Goal: Find specific page/section: Find specific page/section

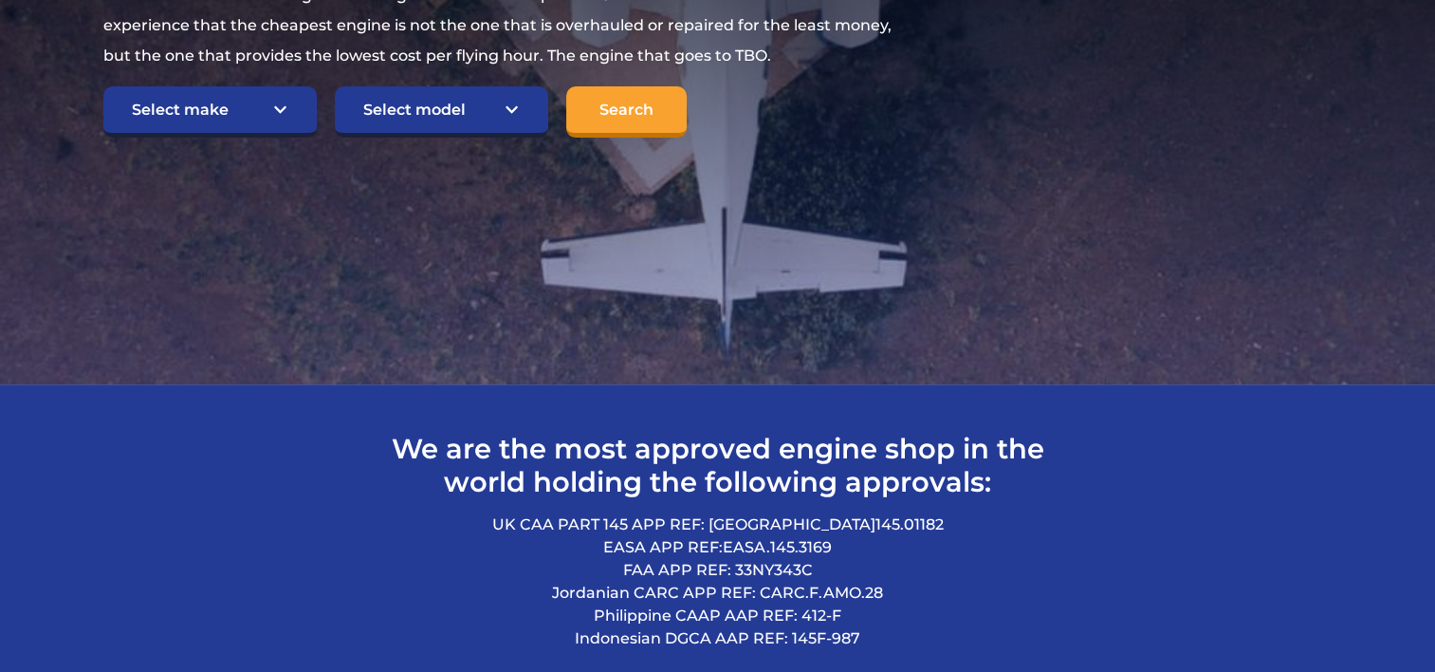
scroll to position [379, 0]
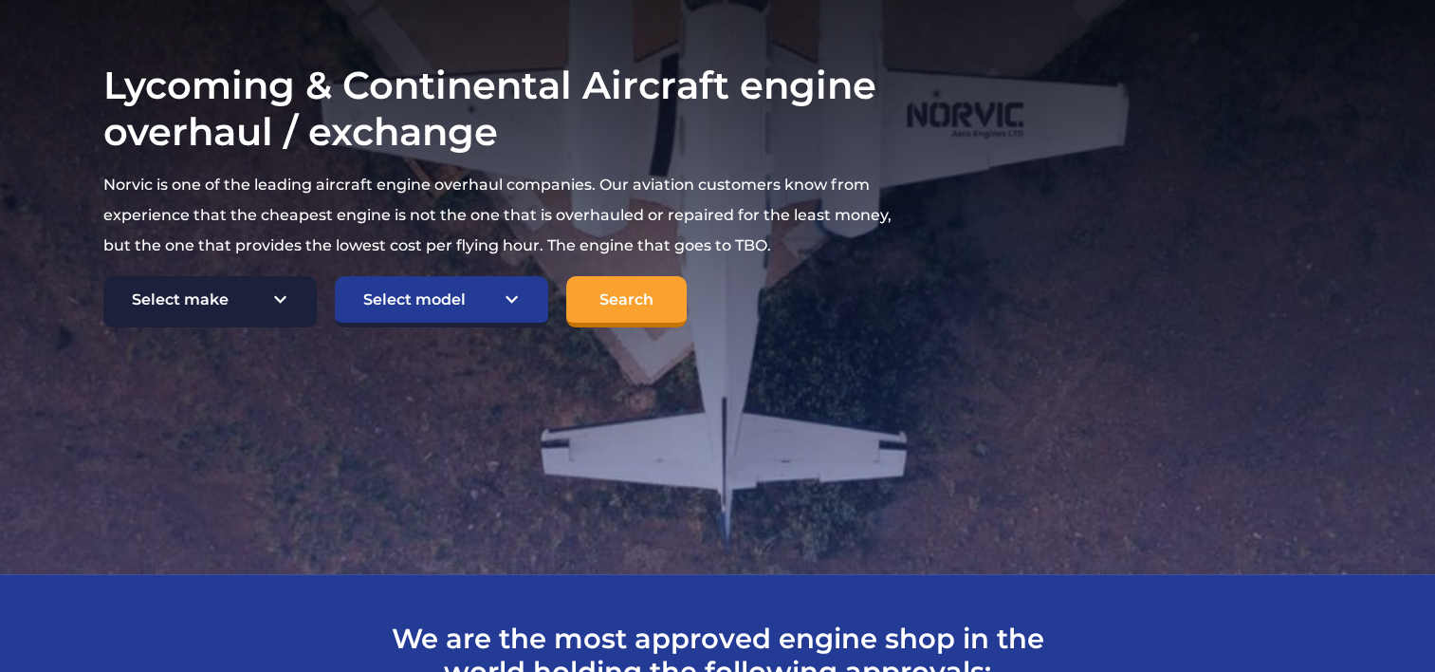
click at [280, 300] on select "Select make TCM Continental Lycoming" at bounding box center [209, 301] width 213 height 51
click at [103, 276] on select "Select make TCM Continental Lycoming" at bounding box center [209, 301] width 213 height 51
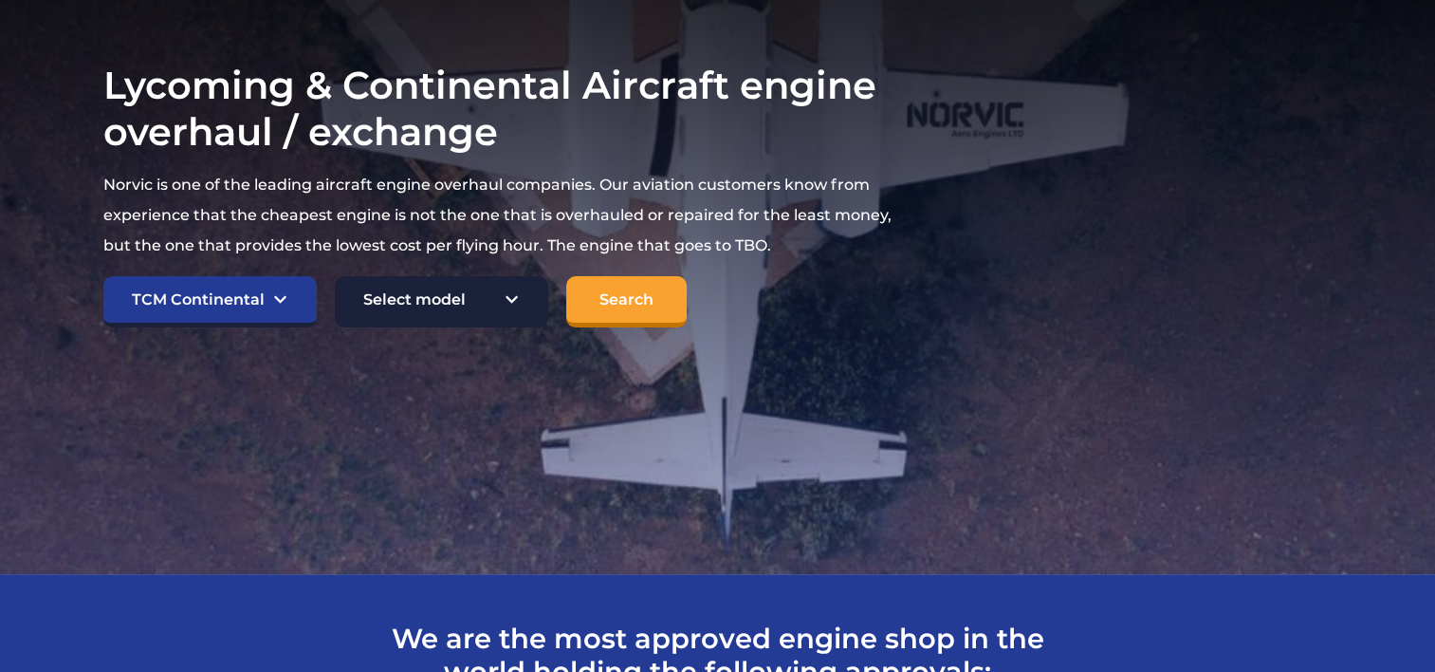
click at [512, 296] on select "Select model American Champion 7KCAB [PERSON_NAME] Citabria IO-320-E2A Beech 23…" at bounding box center [441, 301] width 213 height 51
click at [424, 334] on section "Lycoming & Continental Aircraft engine overhaul / exchange Norvic is one of the…" at bounding box center [717, 194] width 1435 height 759
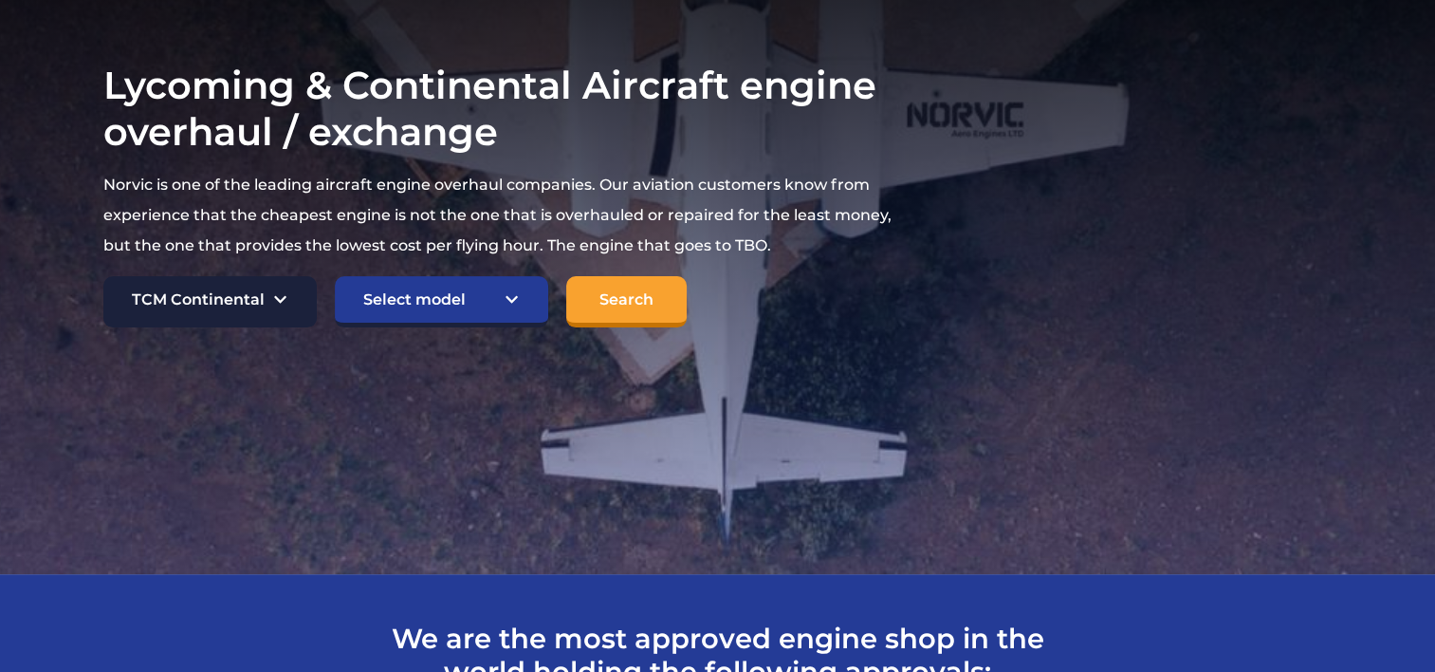
click at [280, 297] on select "Select make TCM Continental Lycoming" at bounding box center [209, 301] width 213 height 51
click at [103, 276] on select "Select make TCM Continental Lycoming" at bounding box center [209, 301] width 213 height 51
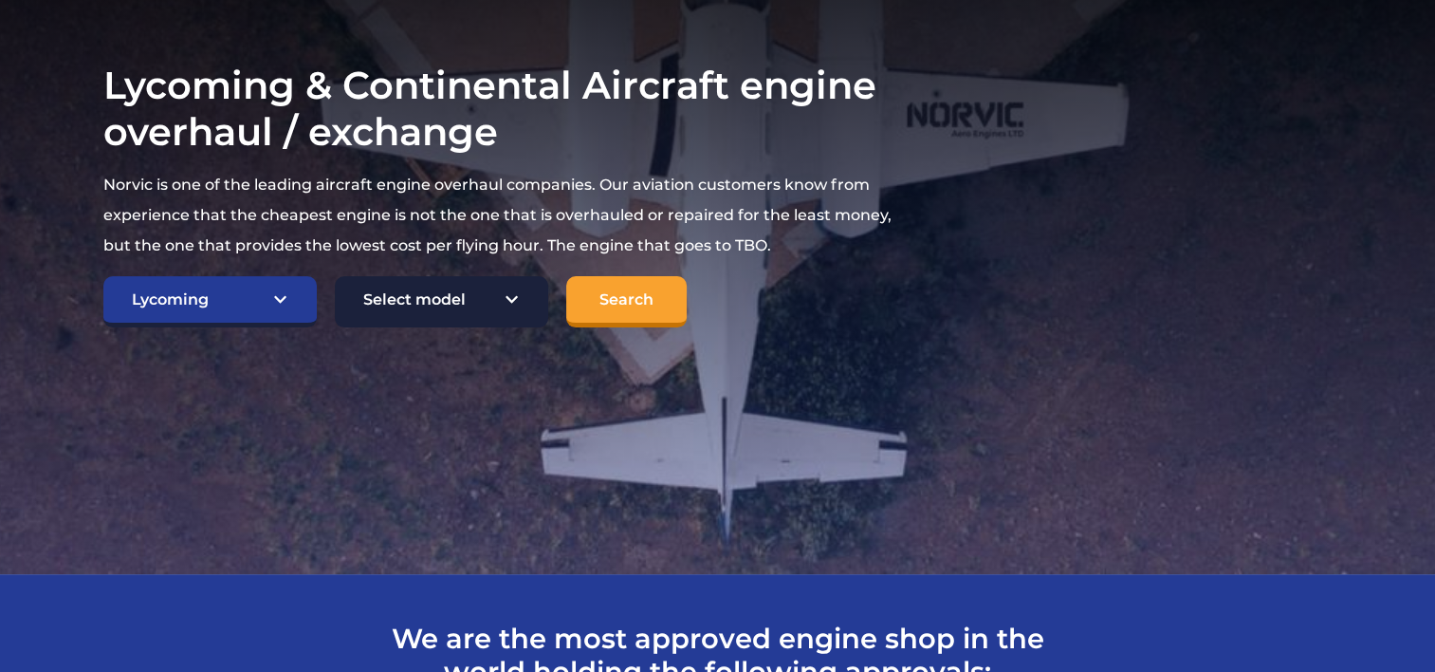
click at [508, 302] on select "Select model American Champion 7KCAB [PERSON_NAME] Citabria IO-320-E2A Beech 23…" at bounding box center [441, 301] width 213 height 51
click at [532, 316] on select "Select model American Champion 7KCAB [PERSON_NAME] Citabria IO-320-E2A Beech 23…" at bounding box center [441, 301] width 213 height 51
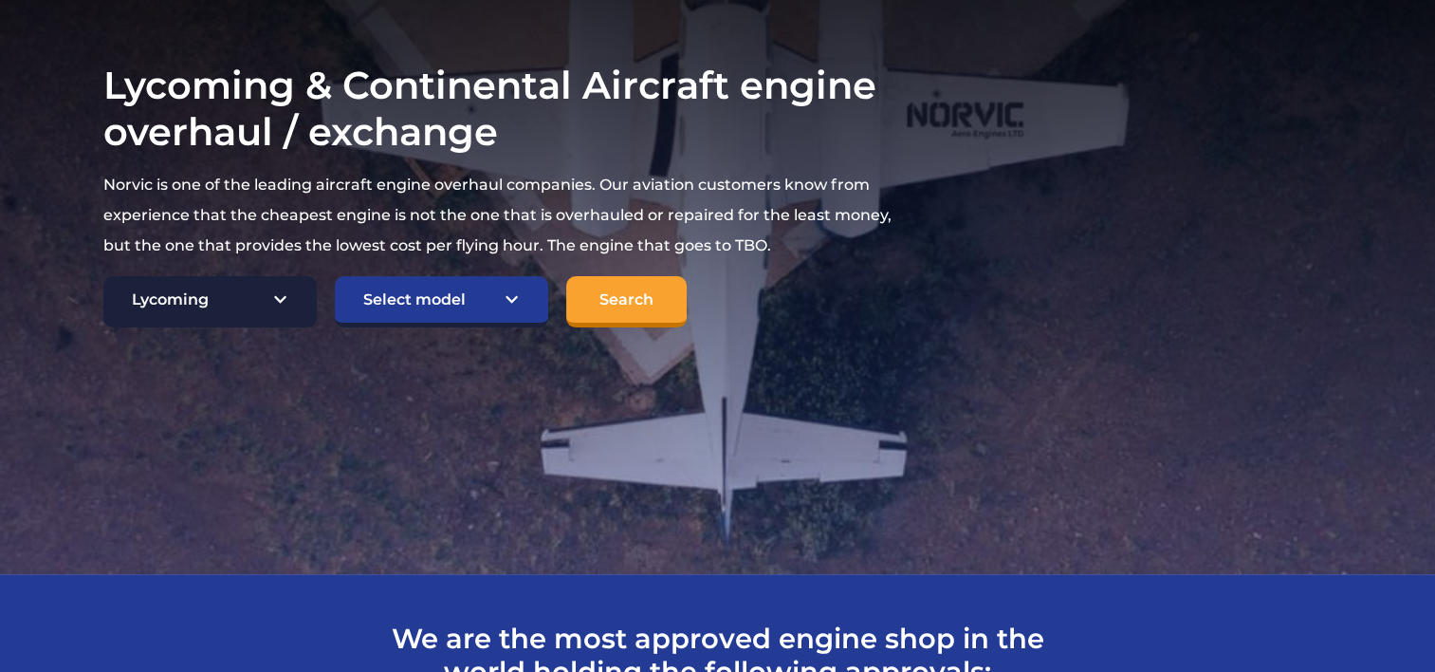
click at [280, 300] on select "Select make TCM Continental Lycoming" at bounding box center [209, 301] width 213 height 51
select select "TCM Continental"
click at [103, 276] on select "Select make TCM Continental Lycoming" at bounding box center [209, 301] width 213 height 51
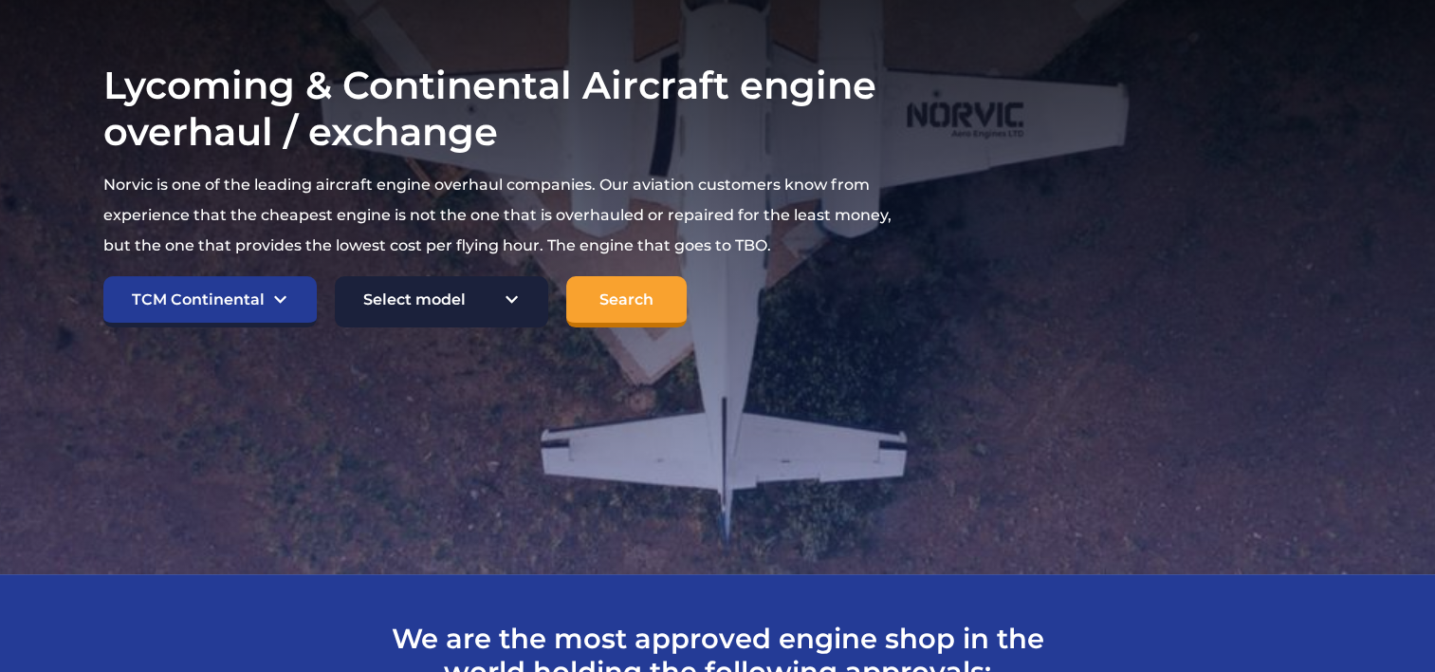
click at [508, 298] on select "Select model American Champion 7KCAB [PERSON_NAME] Citabria IO-320-E2A Beech 23…" at bounding box center [441, 301] width 213 height 51
click at [384, 418] on section "Lycoming & Continental Aircraft engine overhaul / exchange Norvic is one of the…" at bounding box center [717, 194] width 1435 height 759
